Goal: Navigation & Orientation: Go to known website

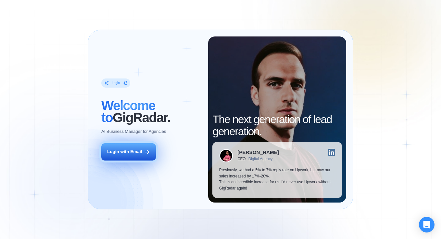
click at [132, 158] on button "Login with Email" at bounding box center [128, 151] width 55 height 17
